Goal: Information Seeking & Learning: Learn about a topic

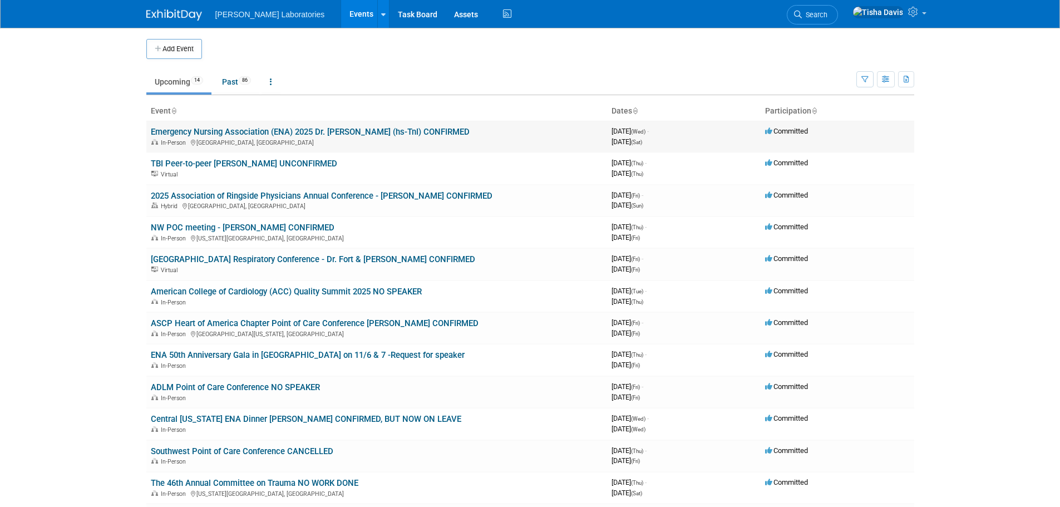
click at [308, 135] on link "Emergency Nursing Association (ENA) 2025 Dr. [PERSON_NAME] (hs-TnI) CONFIRMED" at bounding box center [310, 132] width 319 height 10
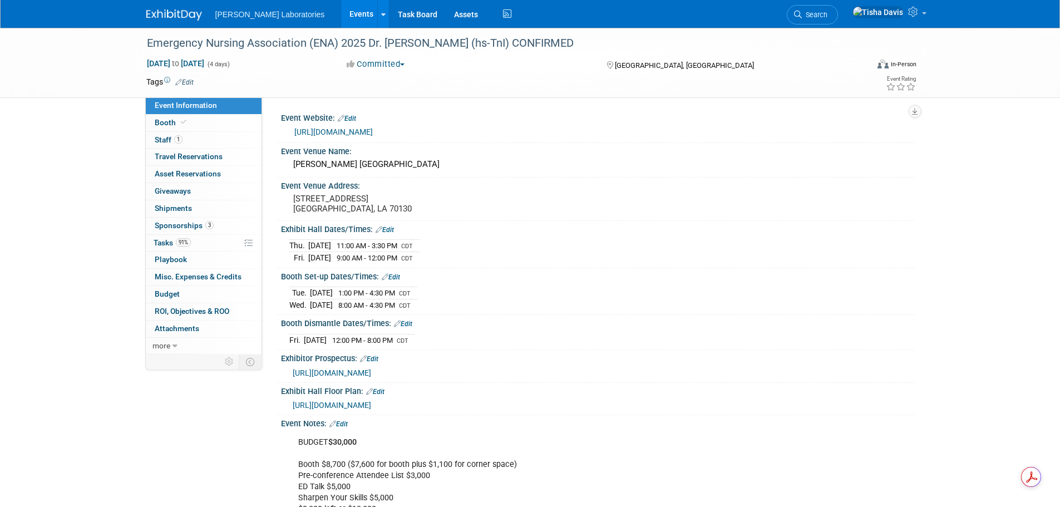
click at [373, 128] on link "https://www.ena.org/event/2025/09/17/ena-annual-conferences/emergency-nursing-2…" at bounding box center [333, 131] width 78 height 9
click at [341, 12] on link "Events" at bounding box center [361, 14] width 41 height 28
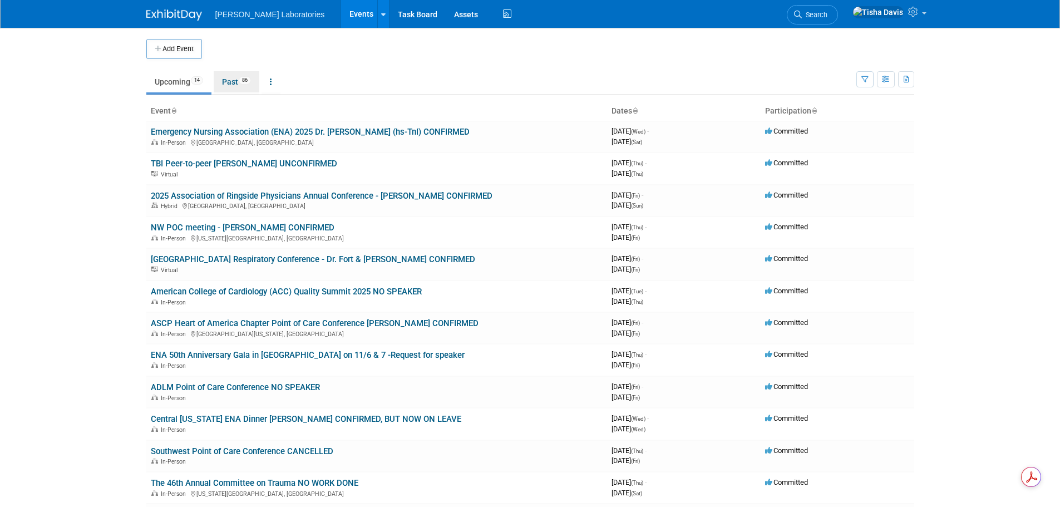
click at [228, 80] on link "Past 86" at bounding box center [237, 81] width 46 height 21
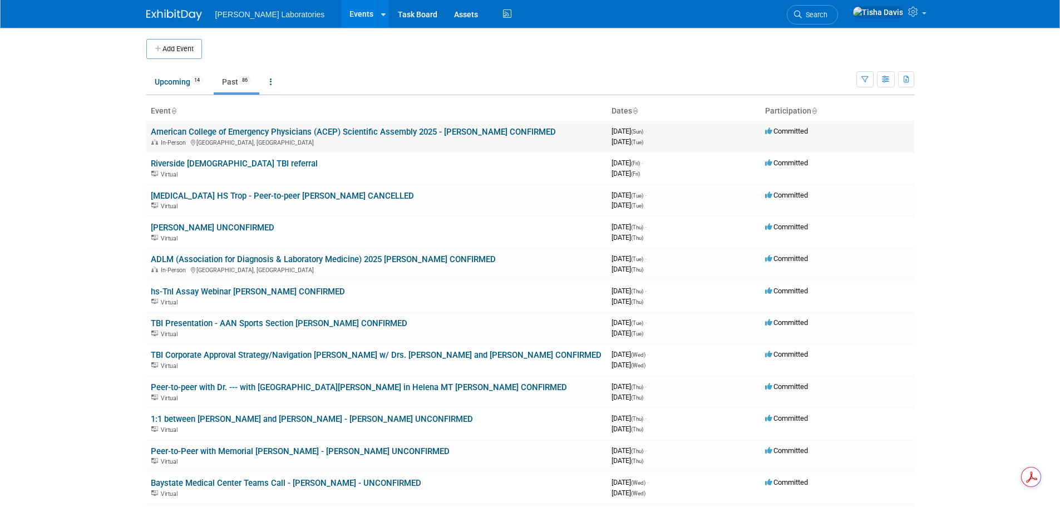
click at [254, 133] on link "American College of Emergency Physicians (ACEP) Scientific Assembly 2025 - [PER…" at bounding box center [353, 132] width 405 height 10
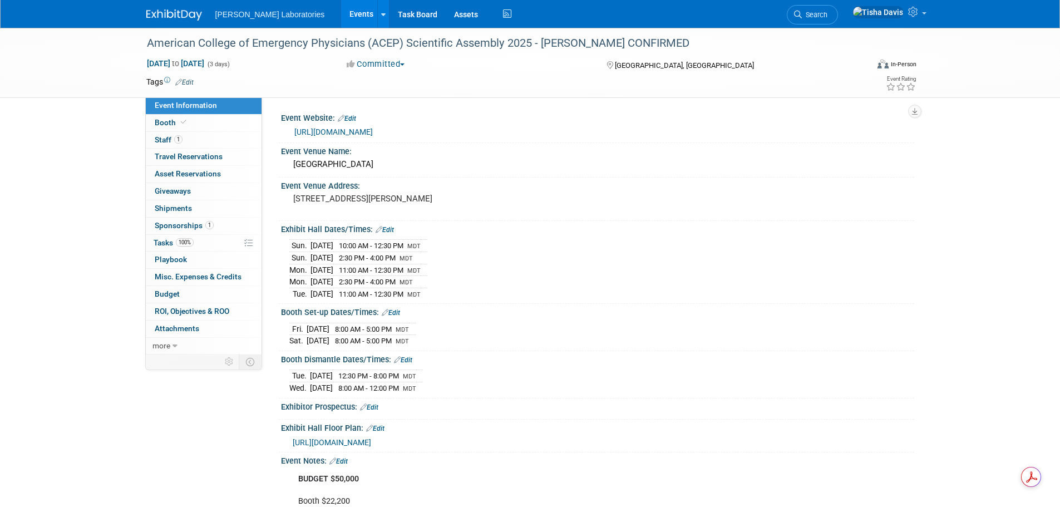
click at [802, 325] on div "[DATE] 8:00 AM - 5:00 PM MDT [DATE] 8:00 AM - 5:00 PM MDT" at bounding box center [597, 333] width 616 height 27
